Goal: Obtain resource: Download file/media

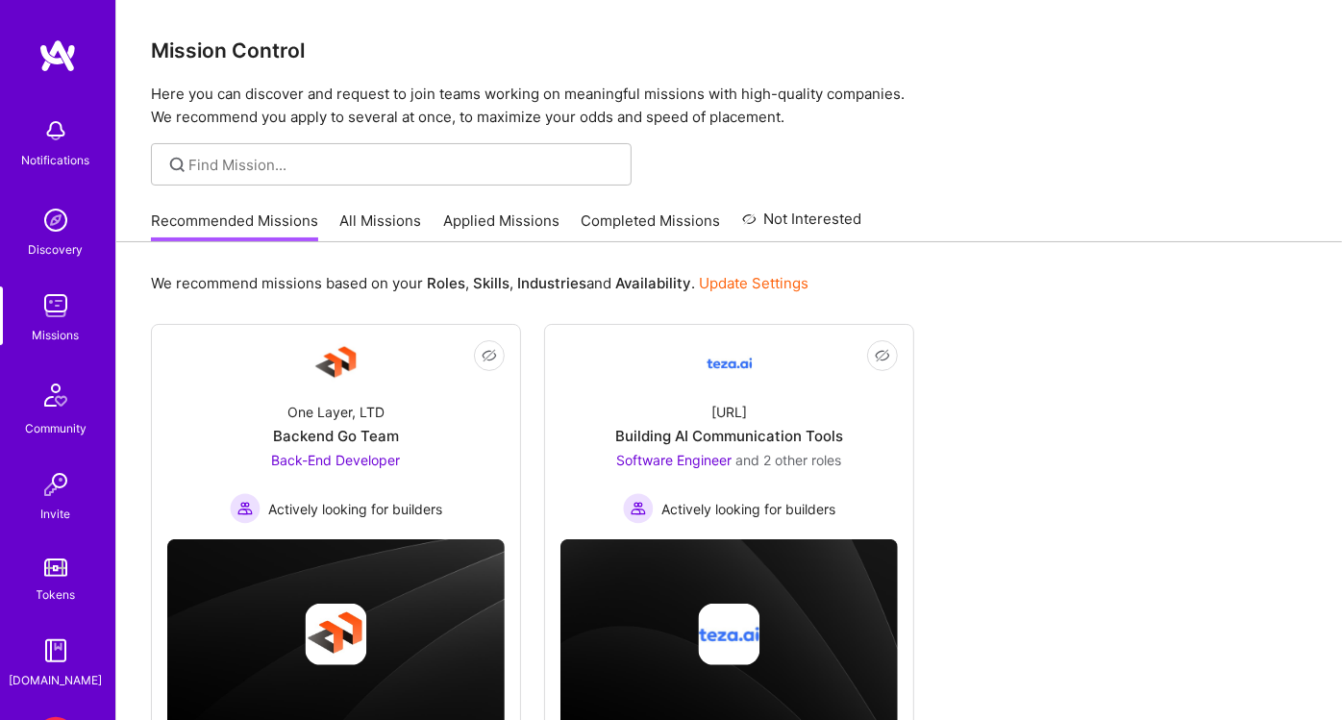
click at [566, 280] on b "Industries" at bounding box center [551, 283] width 69 height 18
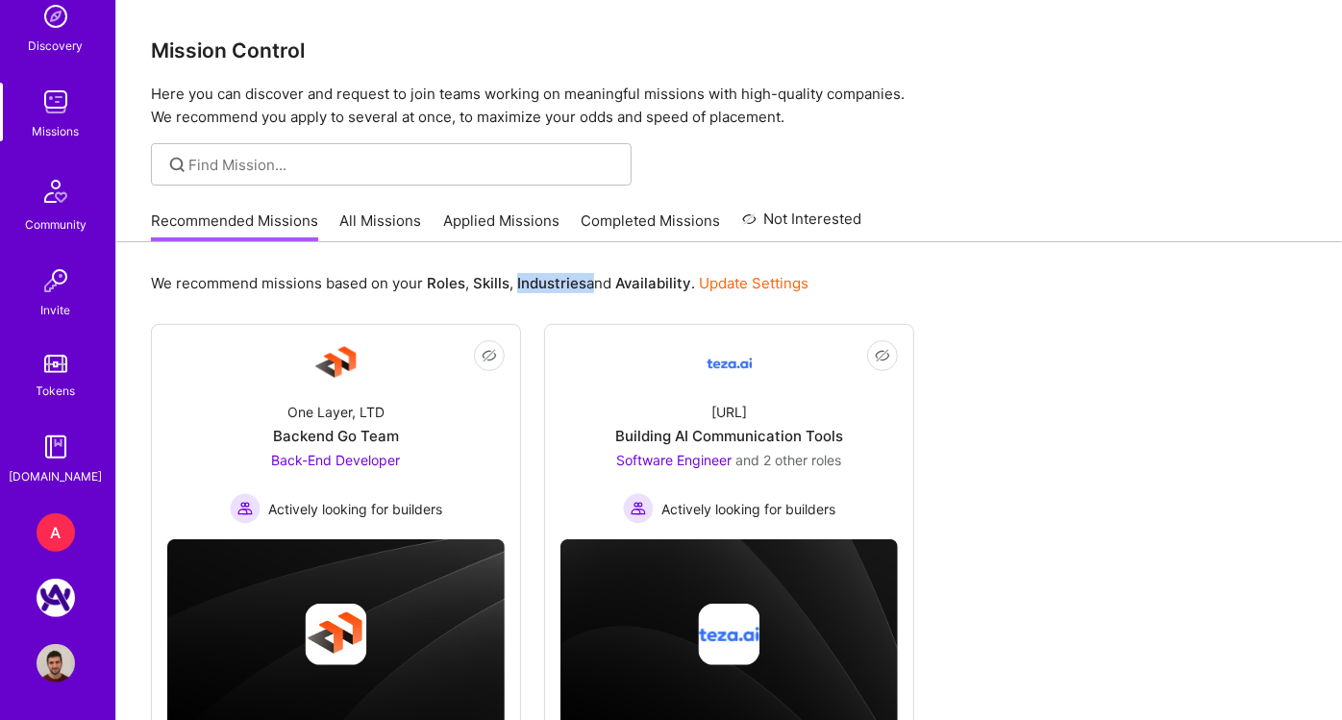
click at [40, 533] on div "A" at bounding box center [56, 532] width 38 height 38
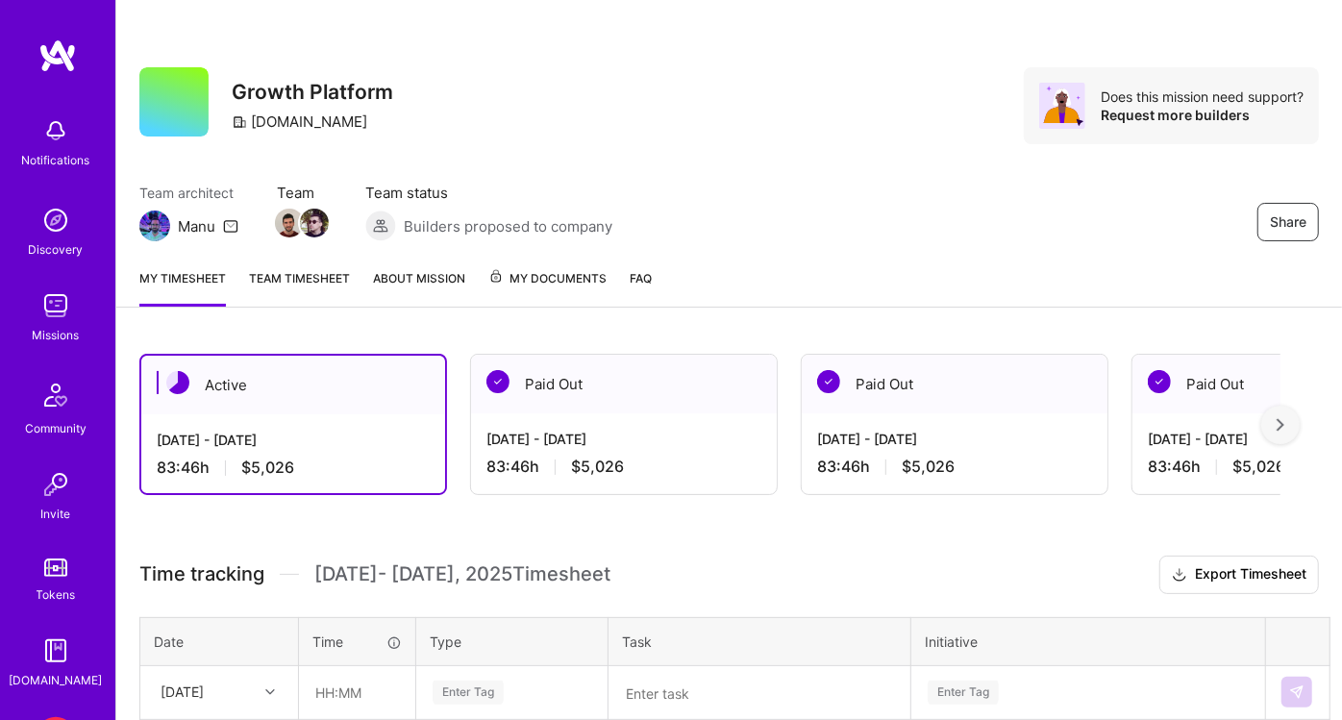
click at [434, 275] on link "About Mission" at bounding box center [419, 287] width 92 height 38
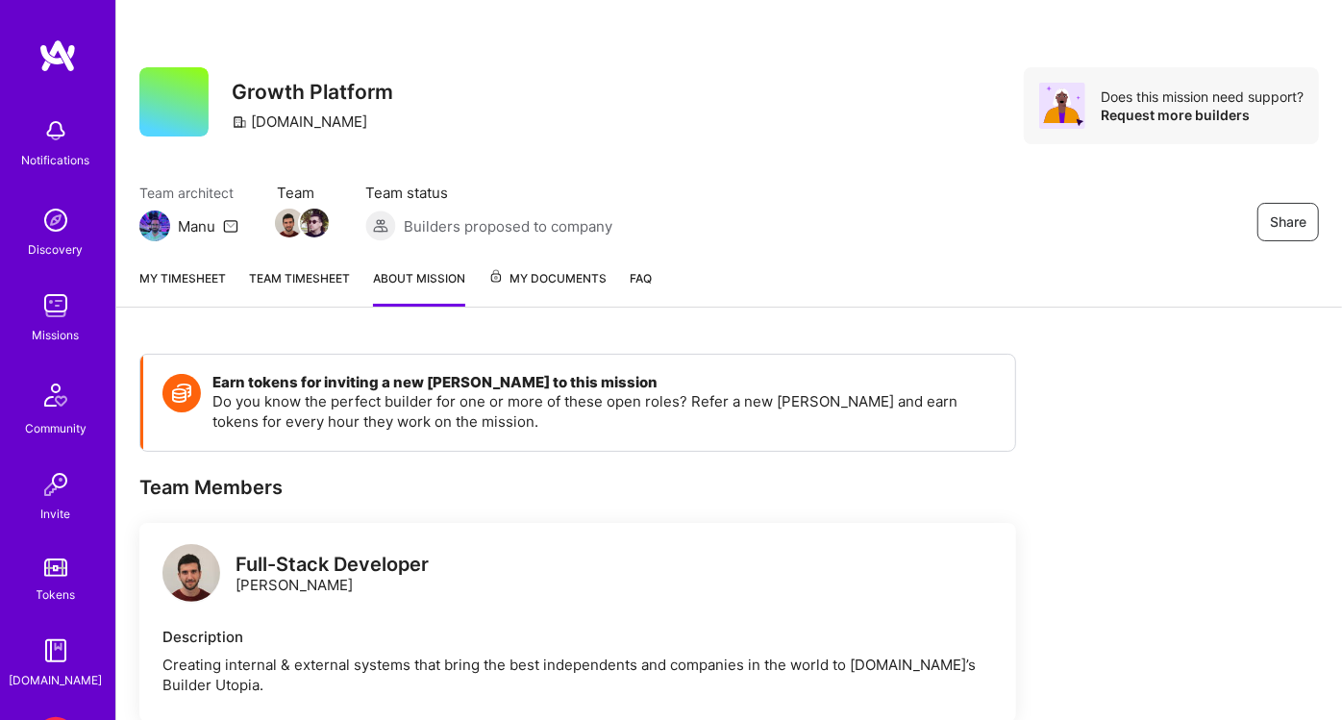
click at [520, 274] on span "My Documents" at bounding box center [547, 278] width 118 height 21
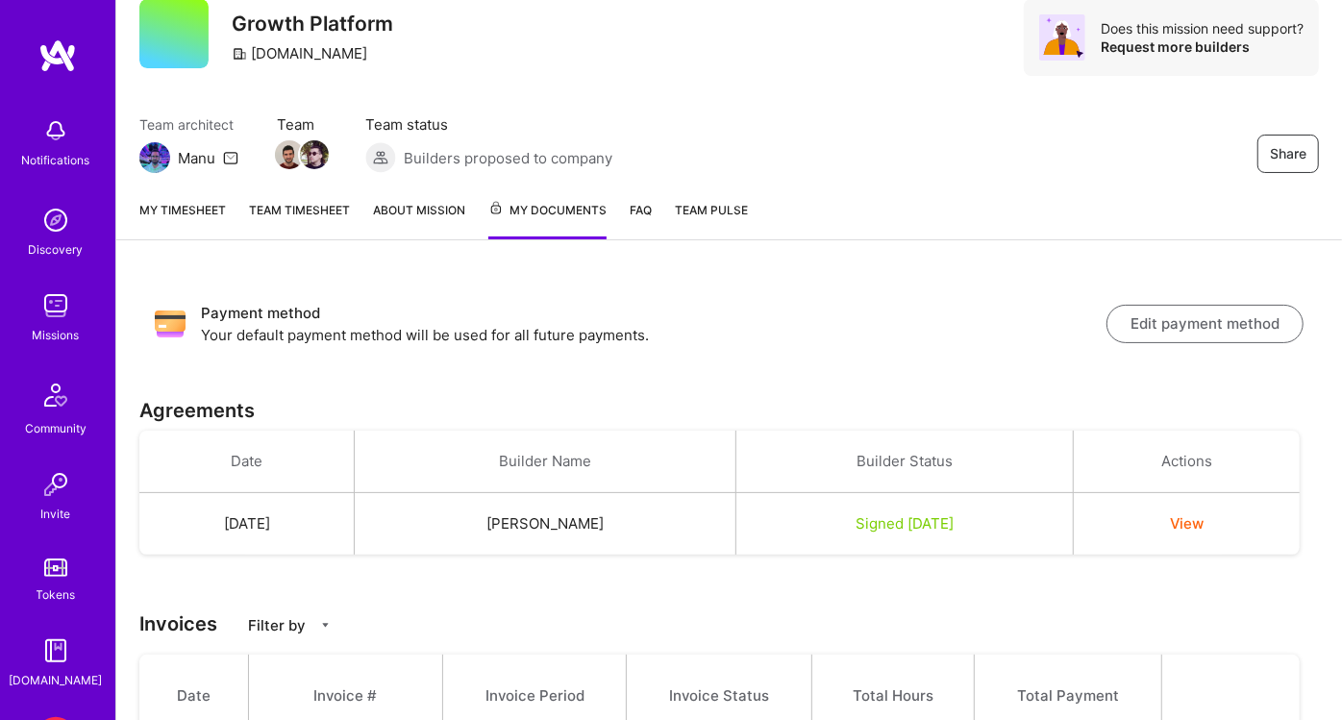
scroll to position [78, 0]
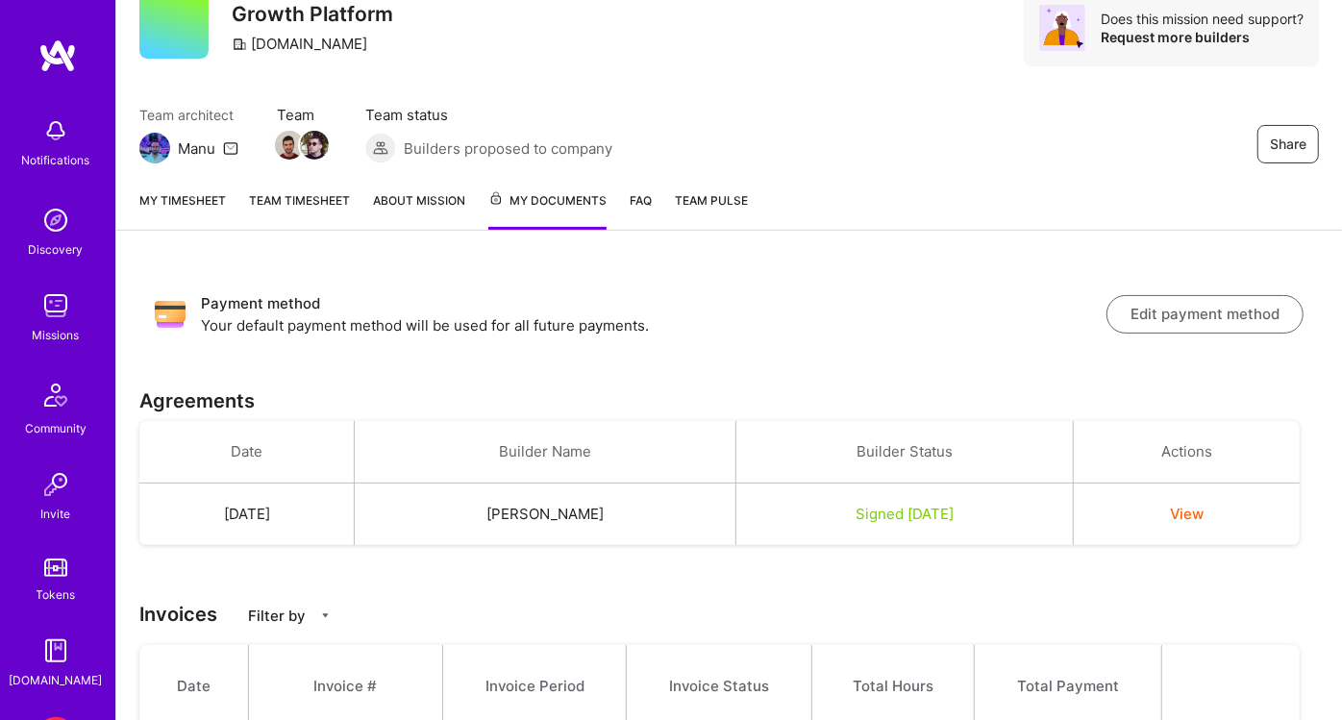
click at [1190, 518] on button "View" at bounding box center [1187, 514] width 34 height 20
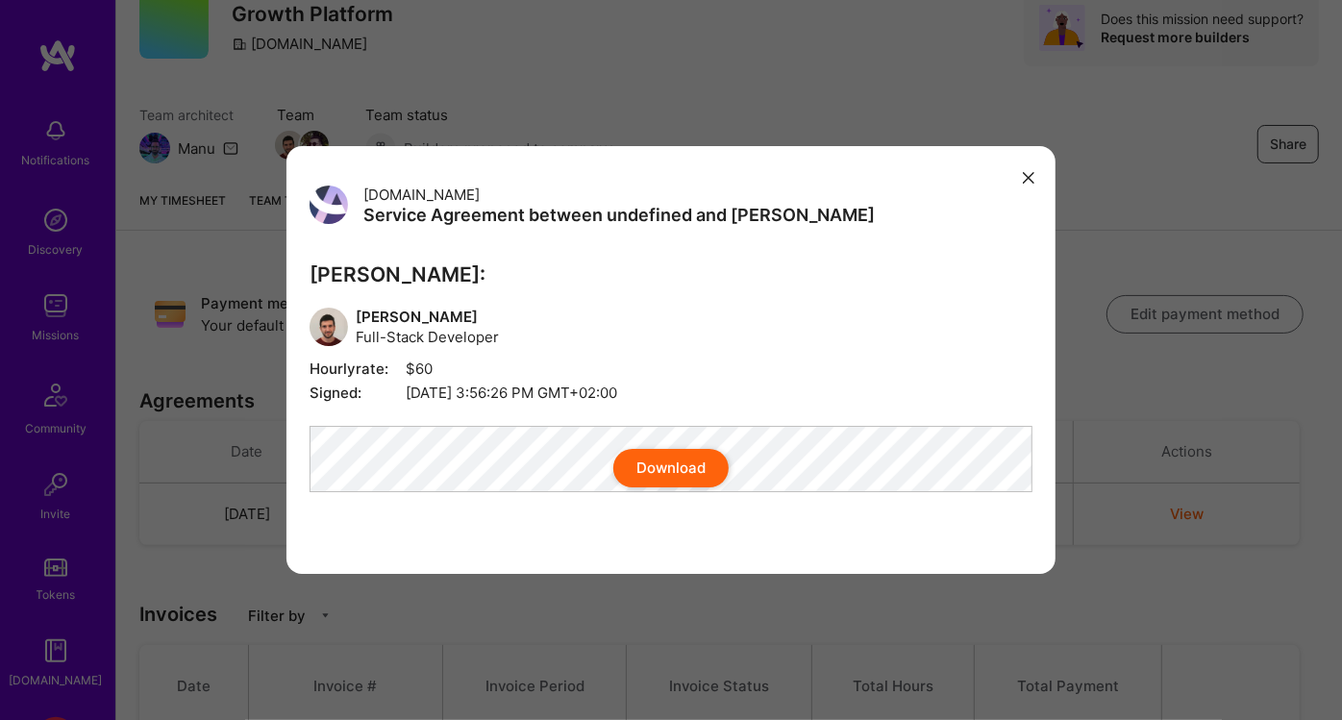
click at [676, 483] on button "Download" at bounding box center [670, 468] width 115 height 38
click at [1034, 172] on button "modal" at bounding box center [1028, 178] width 23 height 32
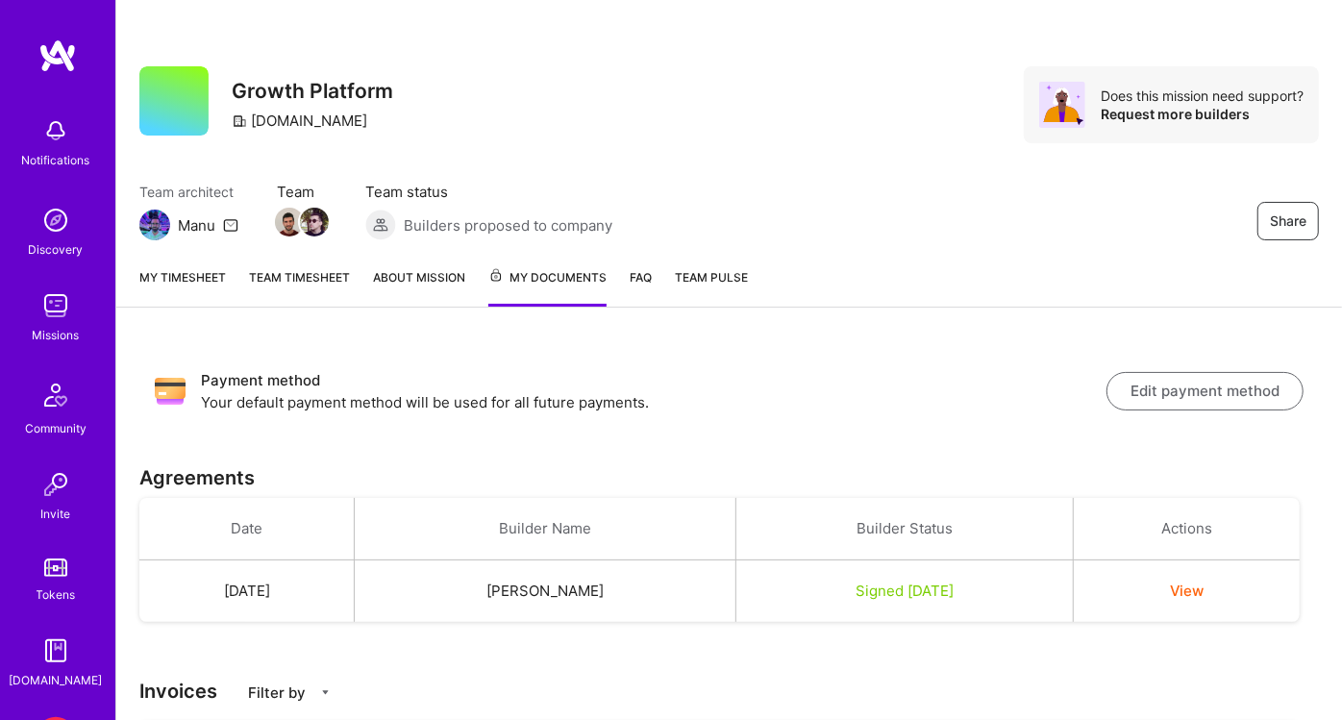
scroll to position [0, 0]
click at [170, 294] on link "My timesheet" at bounding box center [182, 287] width 87 height 39
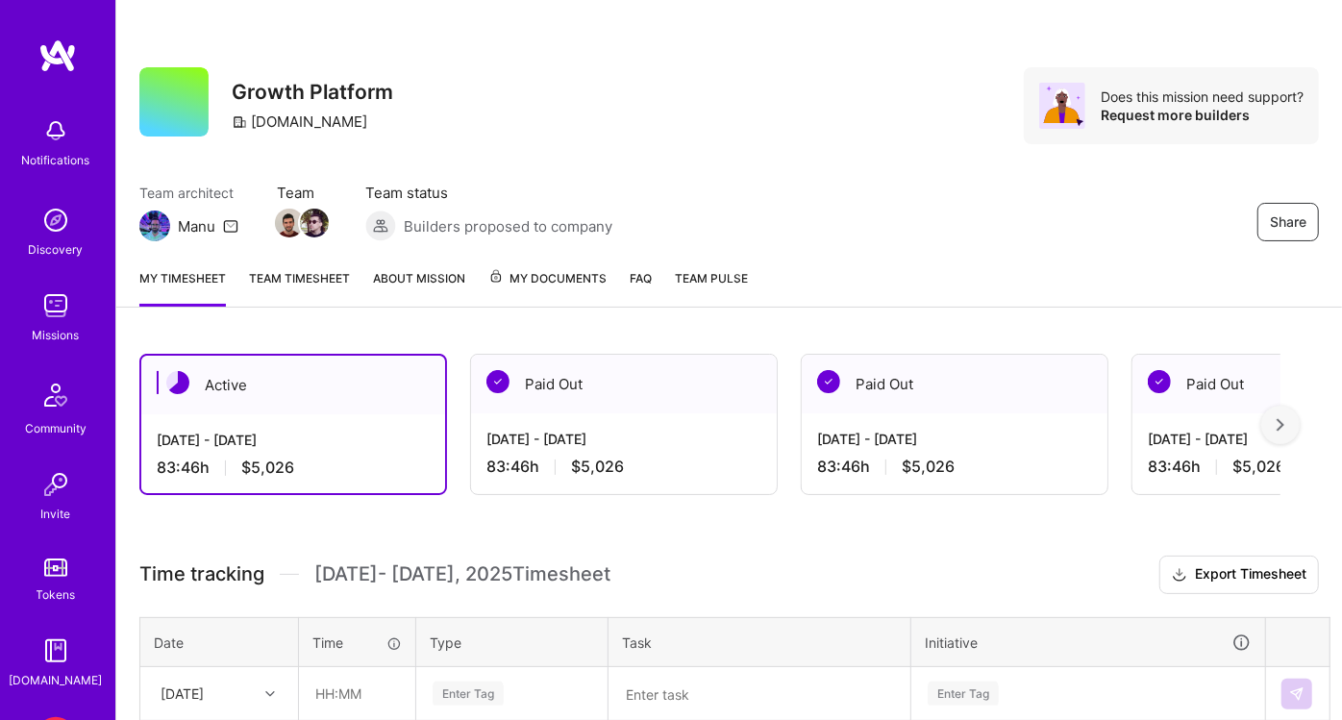
click at [444, 320] on div "Share Growth Platform [DOMAIN_NAME] Does this mission need support? Request mor…" at bounding box center [728, 569] width 1227 height 1138
click at [546, 95] on div "Share Growth Platform [DOMAIN_NAME] Does this mission need support? Request mor…" at bounding box center [729, 105] width 1180 height 77
drag, startPoint x: 606, startPoint y: 143, endPoint x: 589, endPoint y: 277, distance: 134.6
click at [577, 183] on span "Team status" at bounding box center [488, 193] width 247 height 20
click at [589, 277] on span "My Documents" at bounding box center [547, 278] width 118 height 21
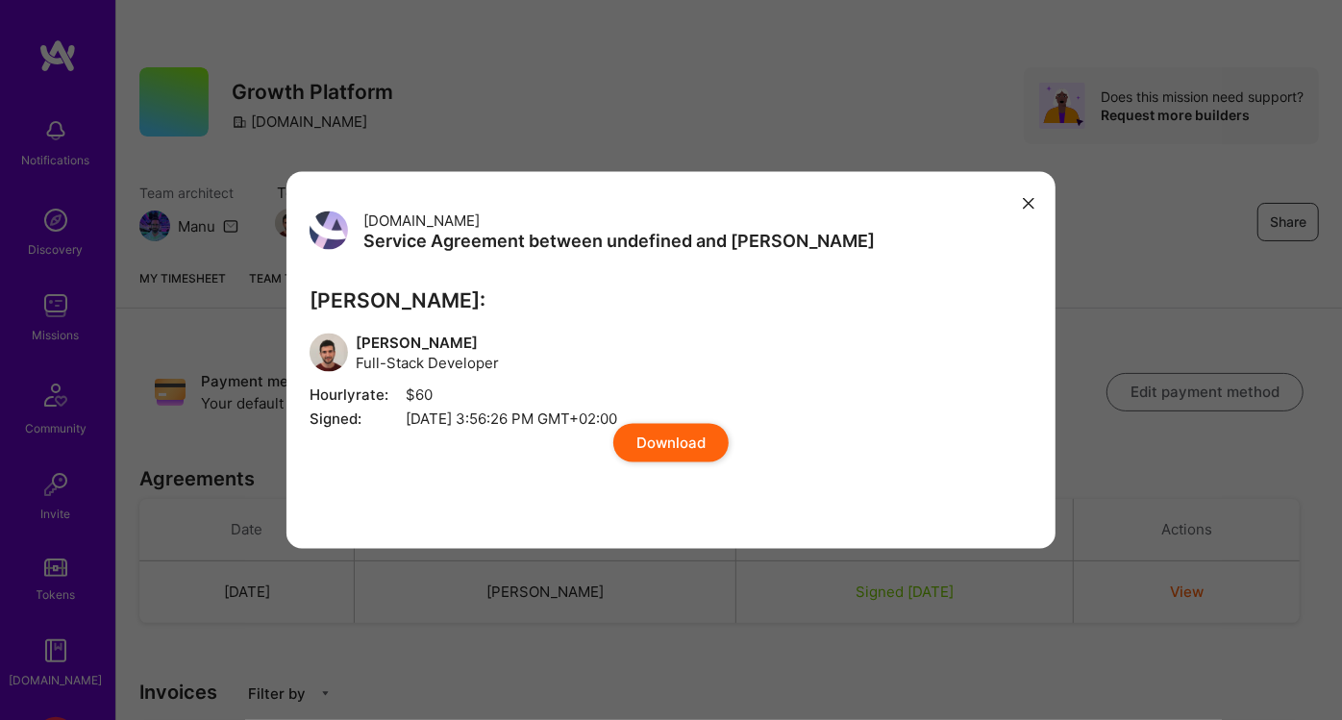
click at [669, 463] on button "Download" at bounding box center [670, 443] width 115 height 38
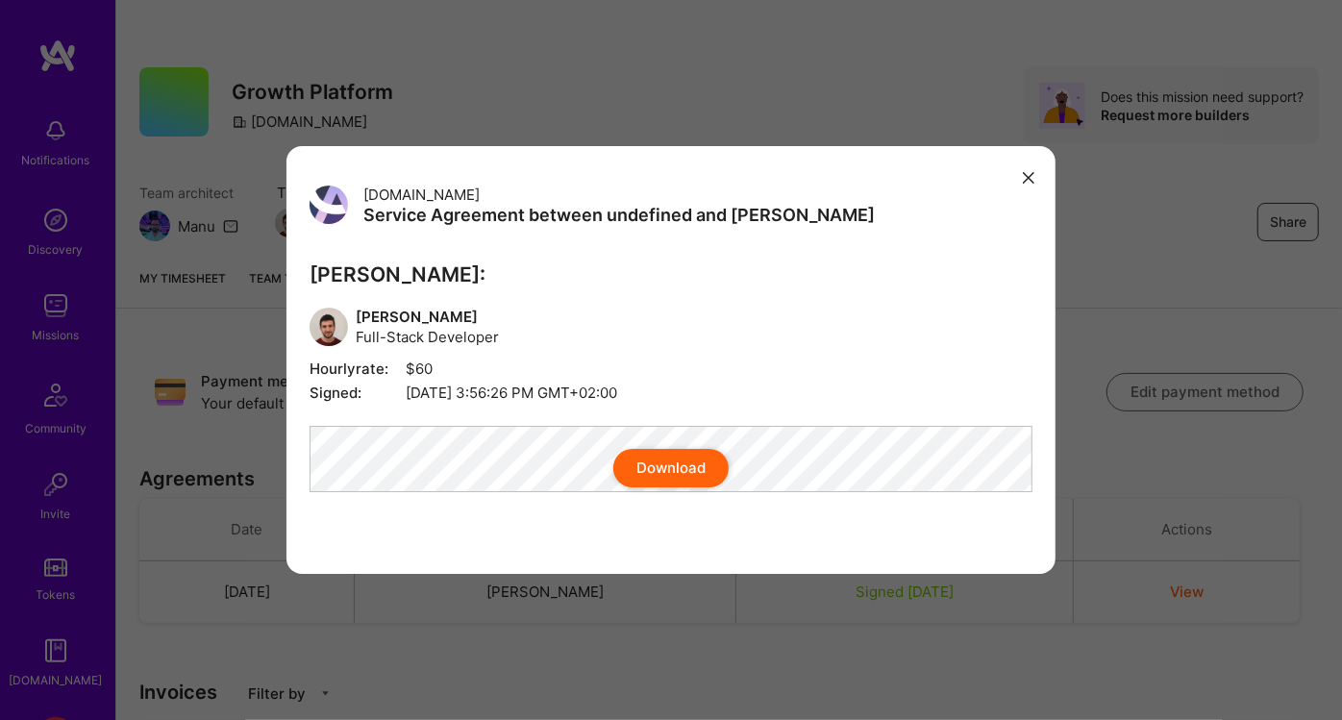
click at [1023, 162] on button "modal" at bounding box center [1028, 178] width 23 height 32
